Goal: Find specific page/section: Find specific page/section

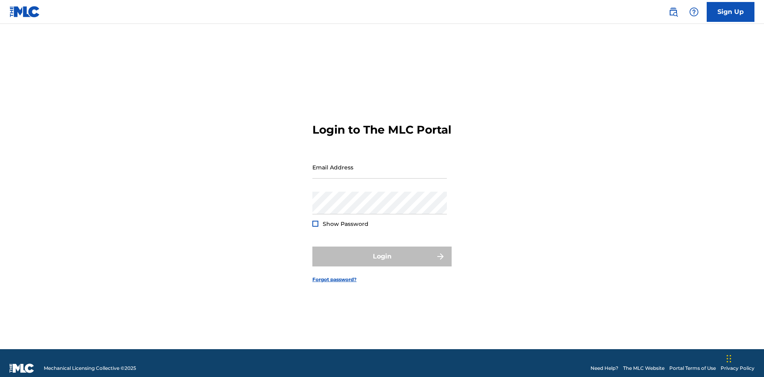
scroll to position [10, 0]
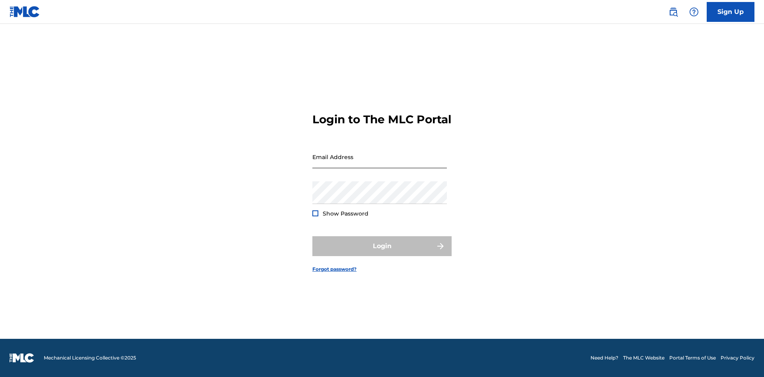
click at [380, 163] on input "Email Address" at bounding box center [379, 157] width 134 height 23
type input "Duke.McTesterson@gmail.com"
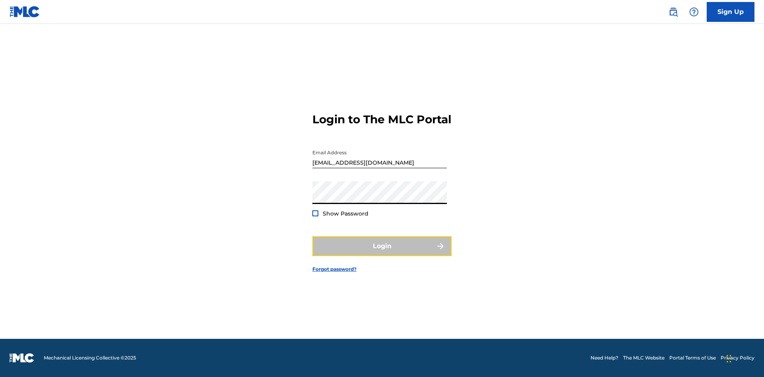
click at [382, 253] on button "Login" at bounding box center [381, 246] width 139 height 20
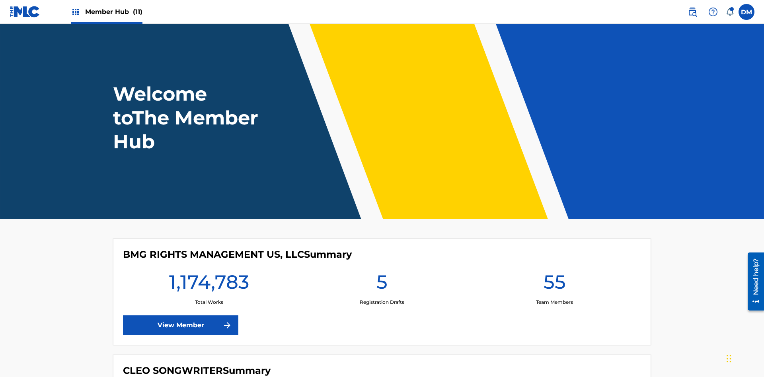
scroll to position [34, 0]
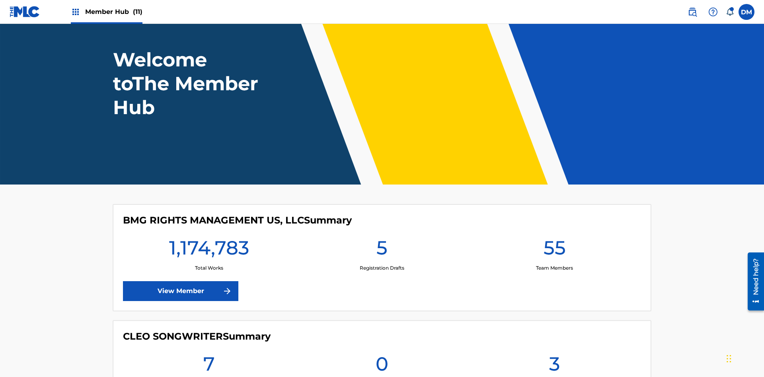
click at [113, 12] on span "Member Hub (11)" at bounding box center [113, 11] width 57 height 9
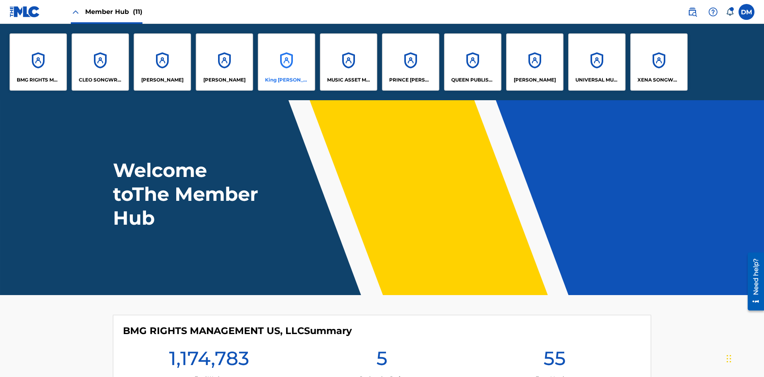
click at [286, 80] on p "King McTesterson" at bounding box center [286, 79] width 43 height 7
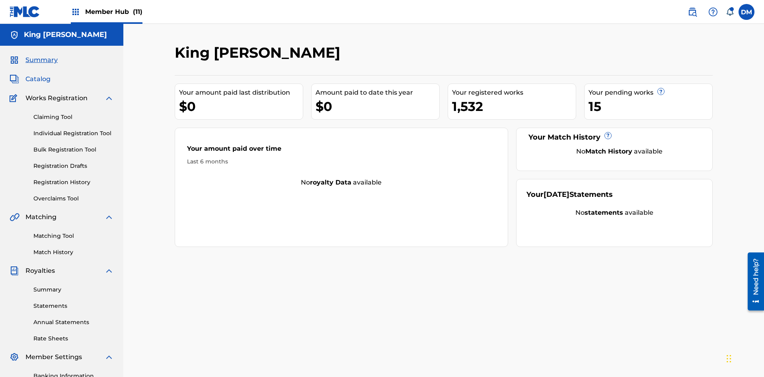
click at [38, 74] on span "Catalog" at bounding box center [37, 79] width 25 height 10
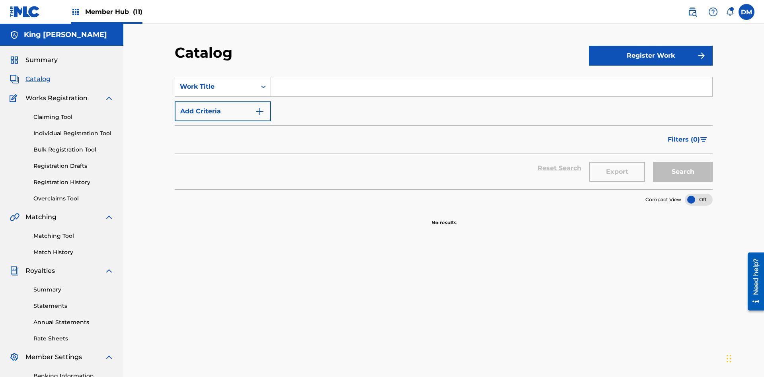
scroll to position [31, 0]
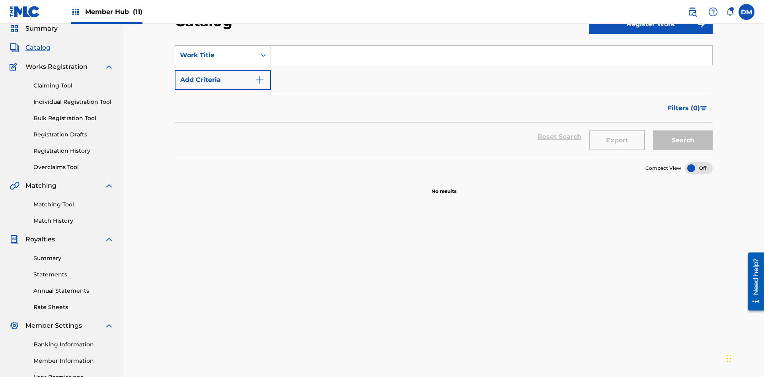
click at [216, 55] on div "Work Title" at bounding box center [216, 56] width 72 height 10
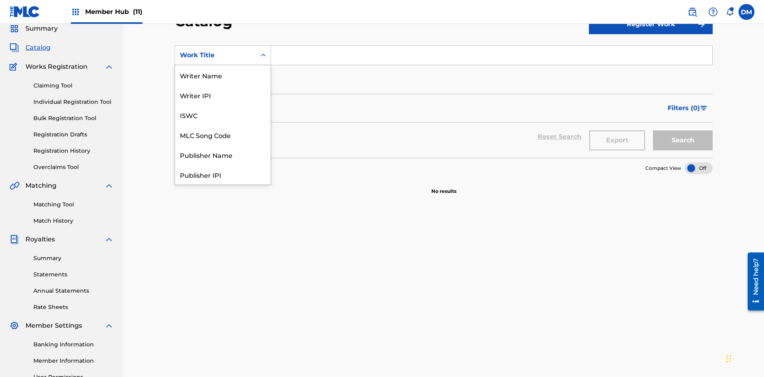
scroll to position [119, 0]
click at [223, 175] on div "Work Title" at bounding box center [222, 175] width 95 height 20
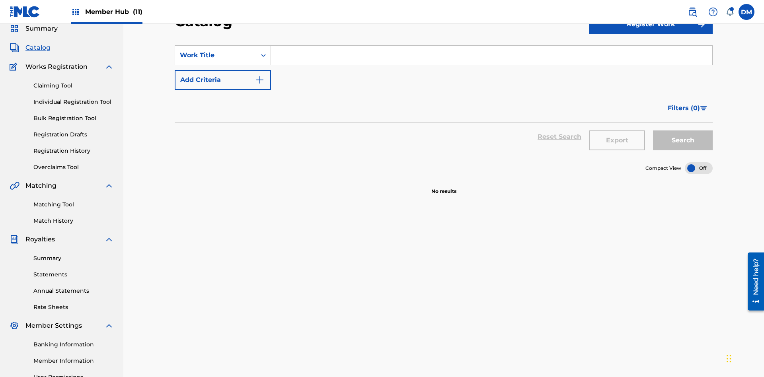
click at [491, 57] on input "Search Form" at bounding box center [491, 55] width 441 height 19
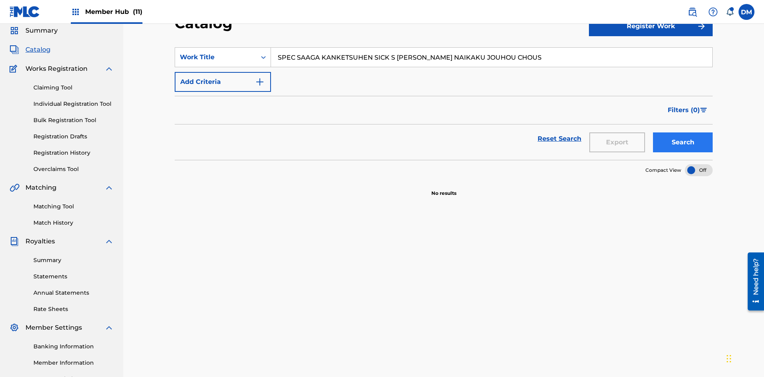
type input "SPEC SAAGA KANKETSUHEN SICK S JONO SHOU NAIKAKU JOUHOU CHOUS"
click at [683, 132] on button "Search" at bounding box center [683, 142] width 60 height 20
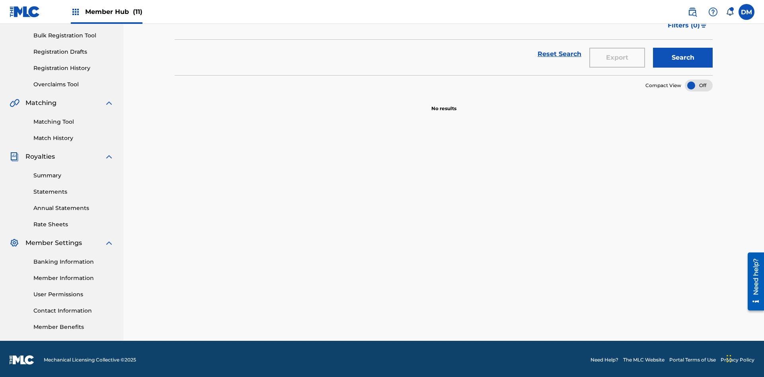
click at [699, 84] on div at bounding box center [699, 86] width 28 height 12
